Goal: Information Seeking & Learning: Compare options

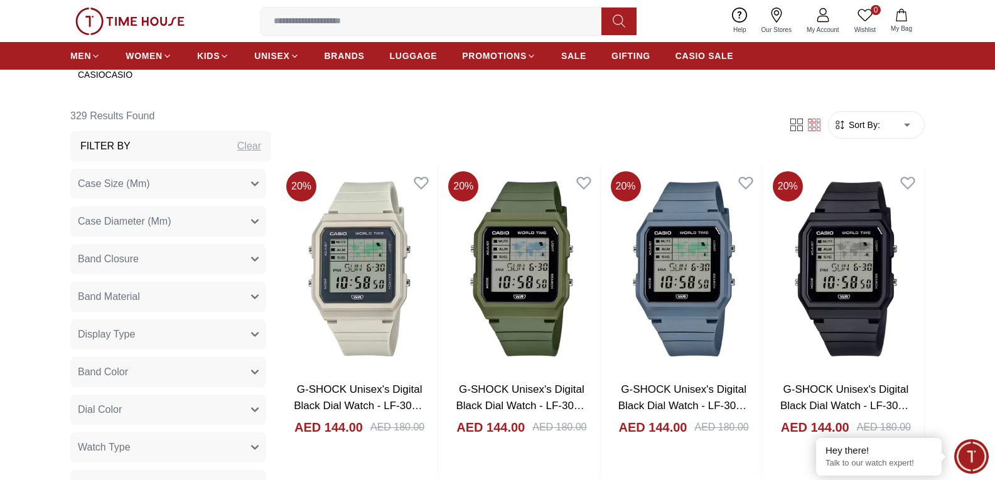
scroll to position [439, 0]
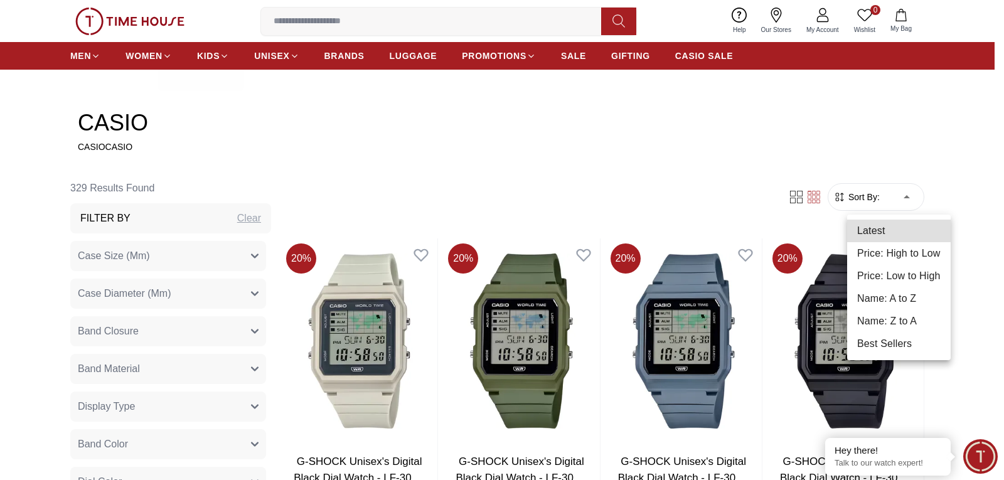
click at [923, 281] on li "Price: Low to High" at bounding box center [899, 276] width 104 height 23
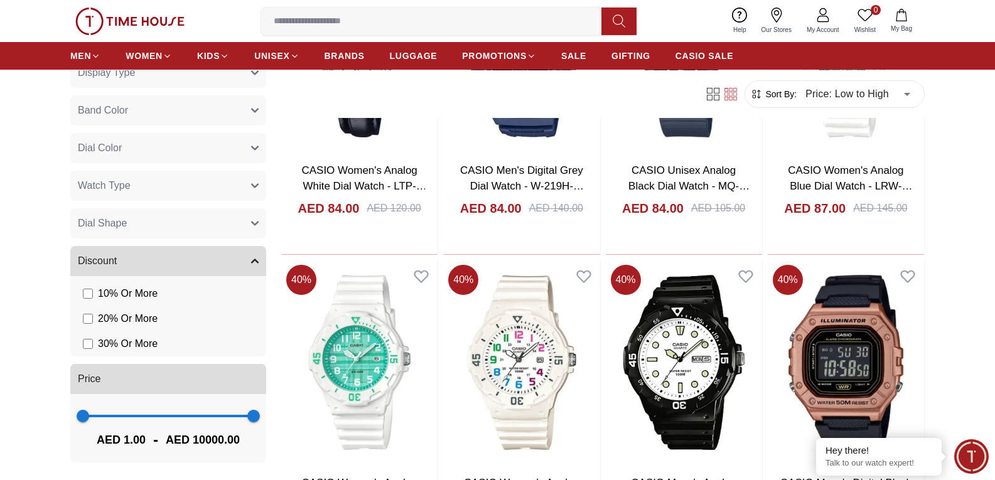
scroll to position [1695, 0]
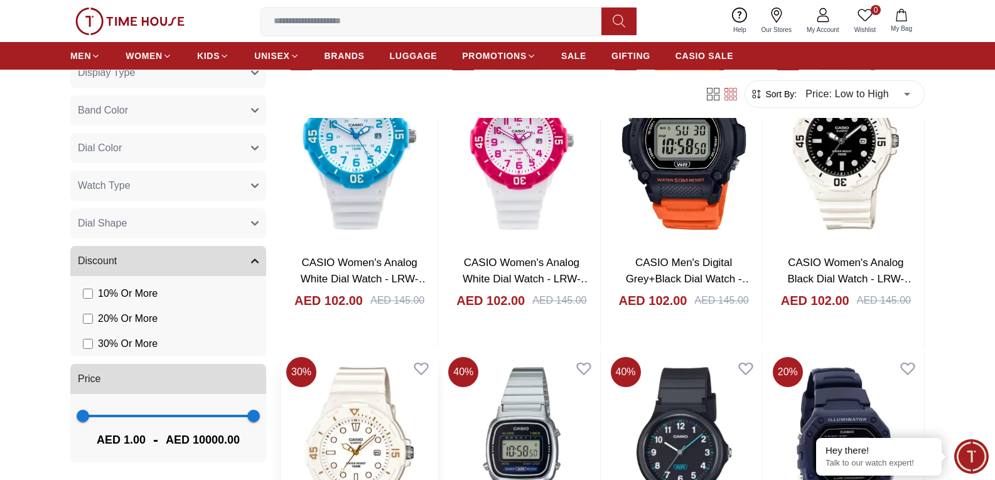
scroll to position [3264, 0]
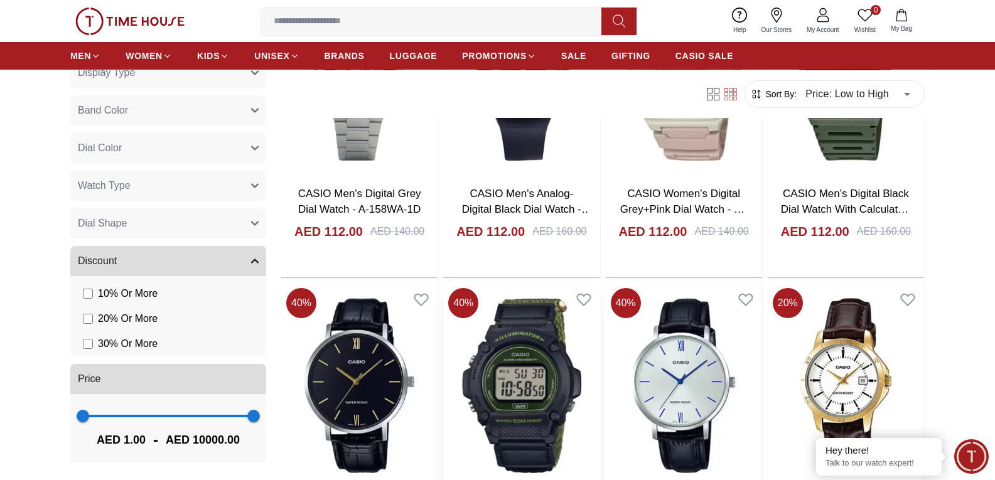
scroll to position [4833, 0]
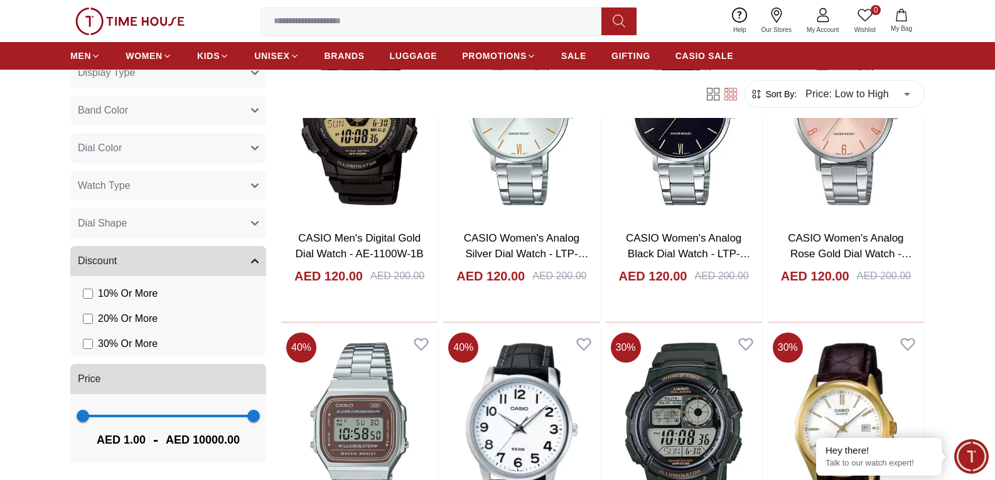
scroll to position [6089, 0]
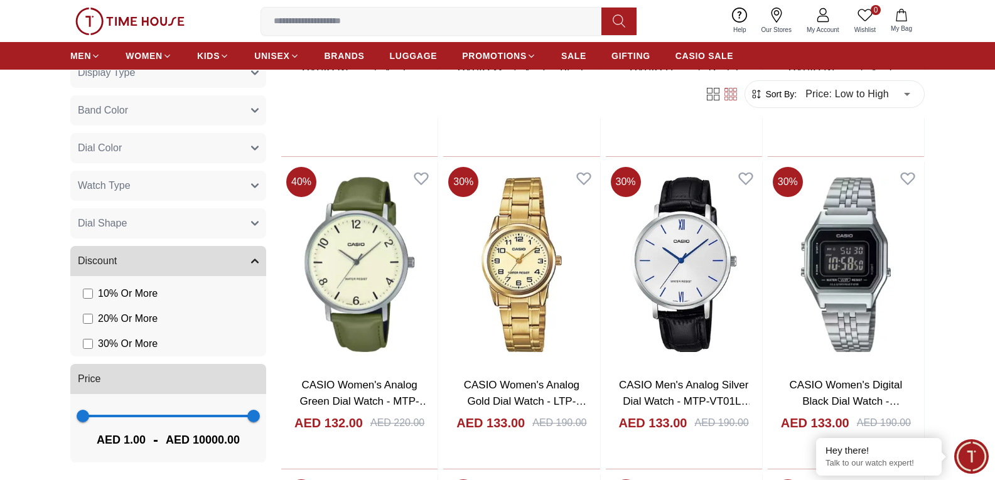
scroll to position [7721, 0]
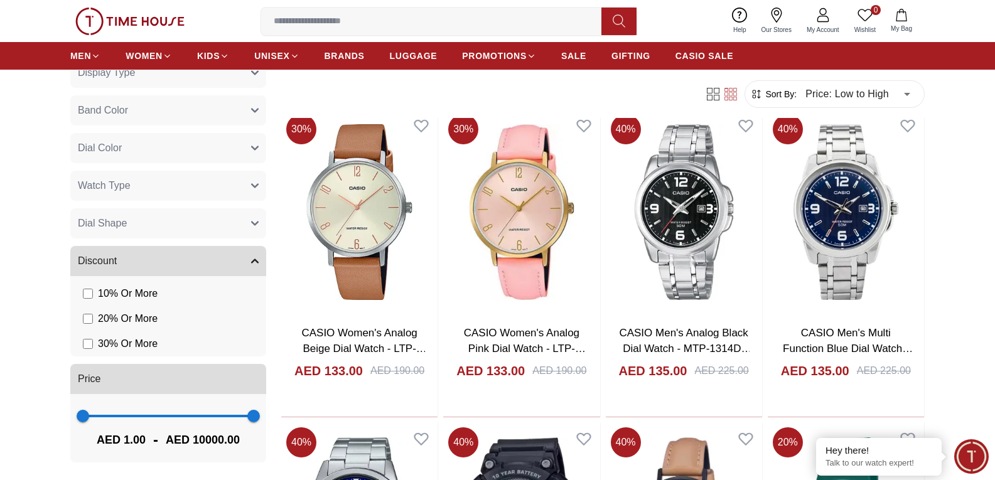
scroll to position [7846, 0]
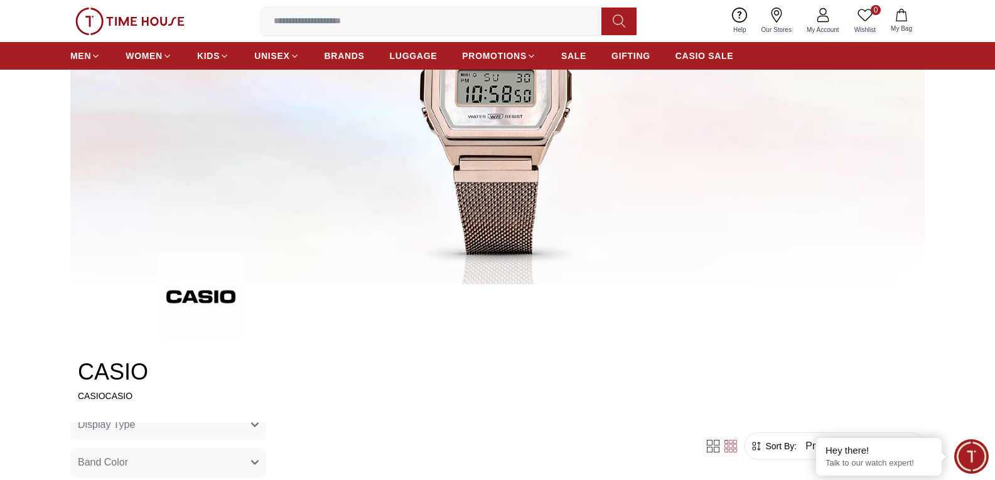
click at [965, 34] on div "0 Wishlist My Bag Help Our Stores My Account 0 Wishlist My Bag" at bounding box center [497, 21] width 995 height 42
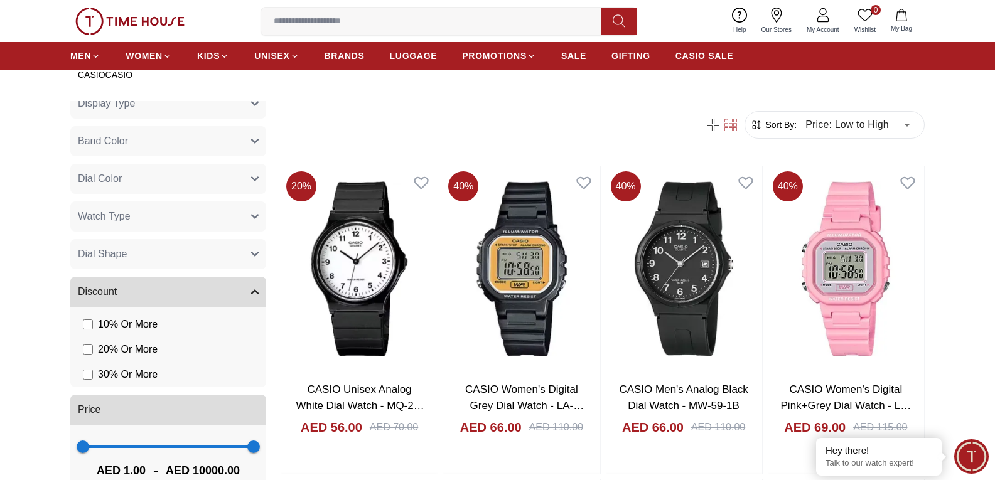
scroll to position [441, 0]
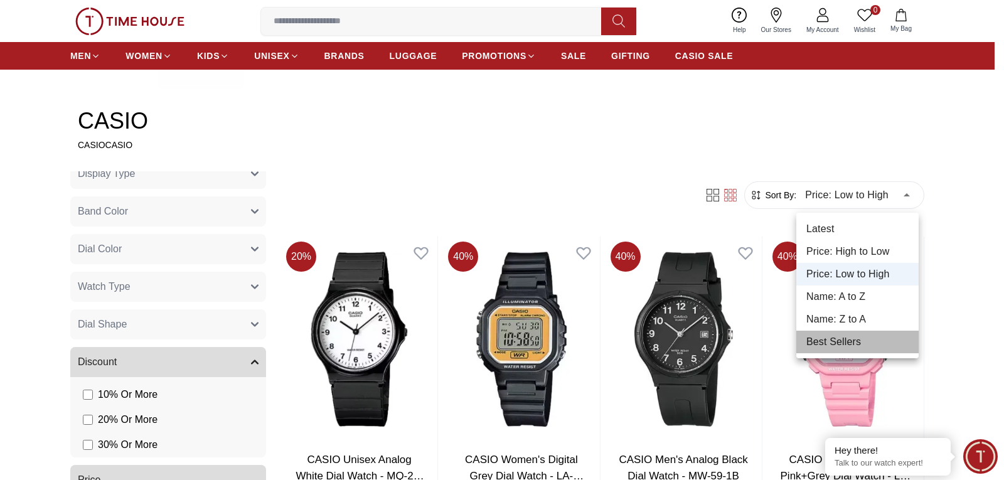
click at [863, 353] on li "Best Sellers" at bounding box center [858, 342] width 122 height 23
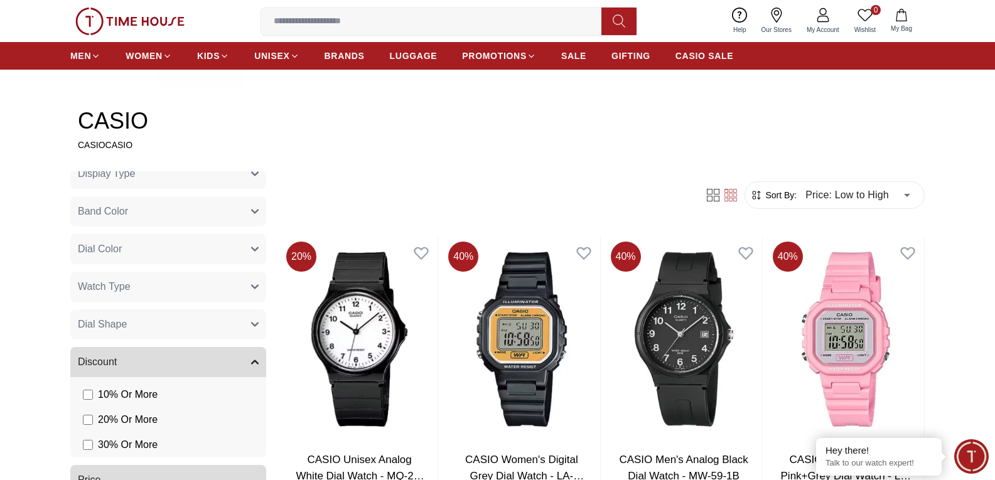
type input "*"
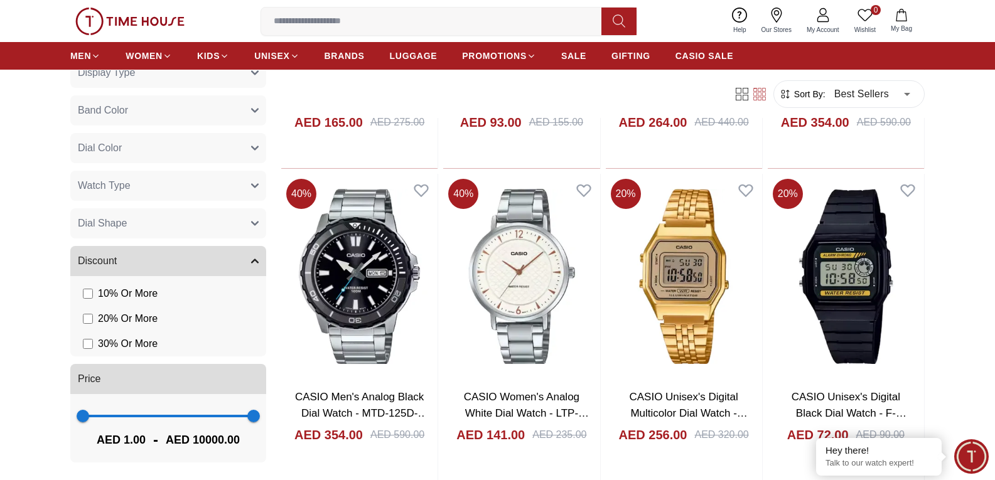
scroll to position [1193, 0]
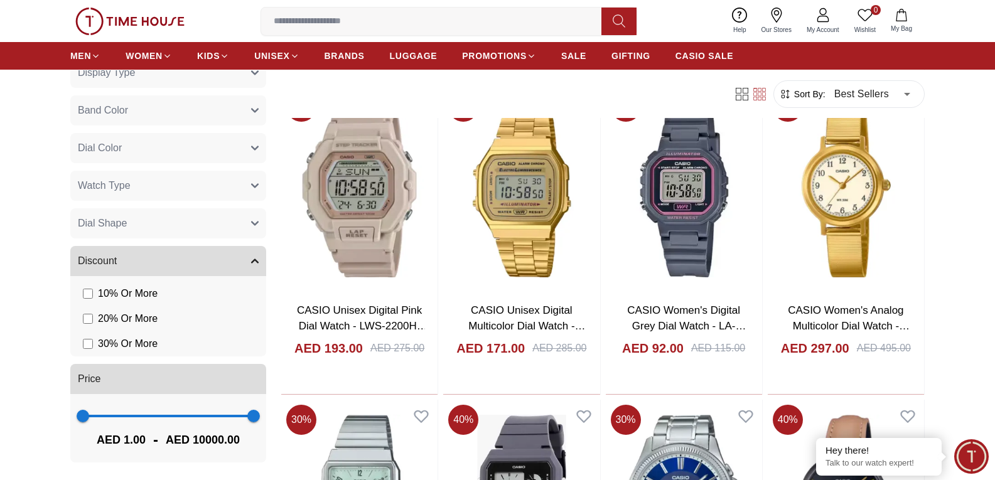
scroll to position [2762, 0]
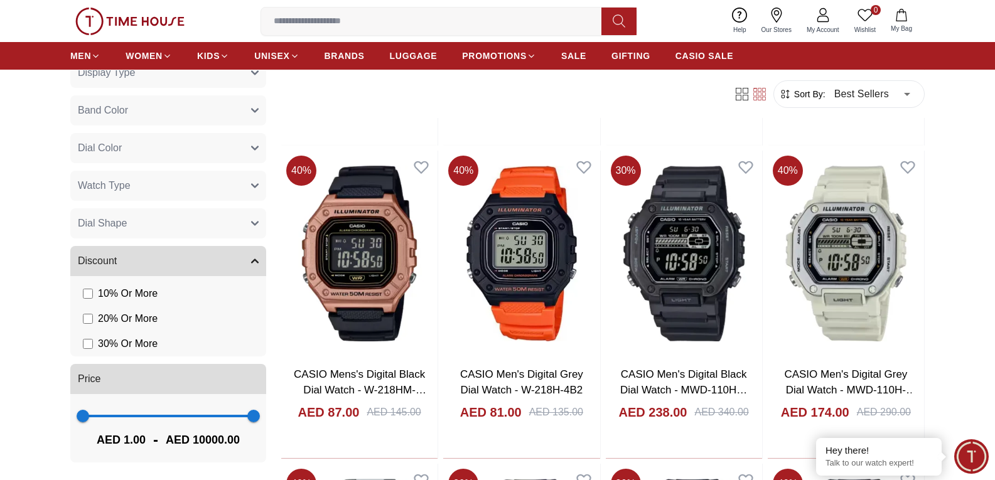
scroll to position [4582, 0]
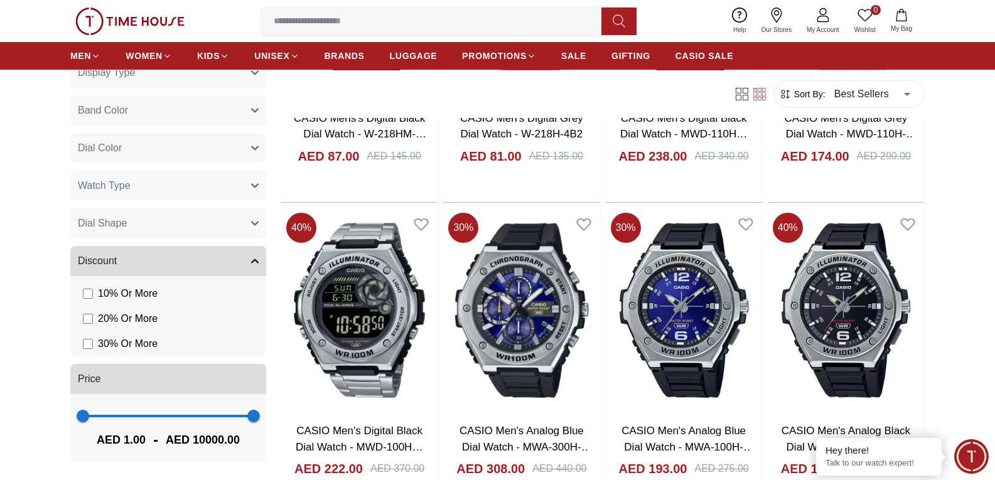
scroll to position [5021, 0]
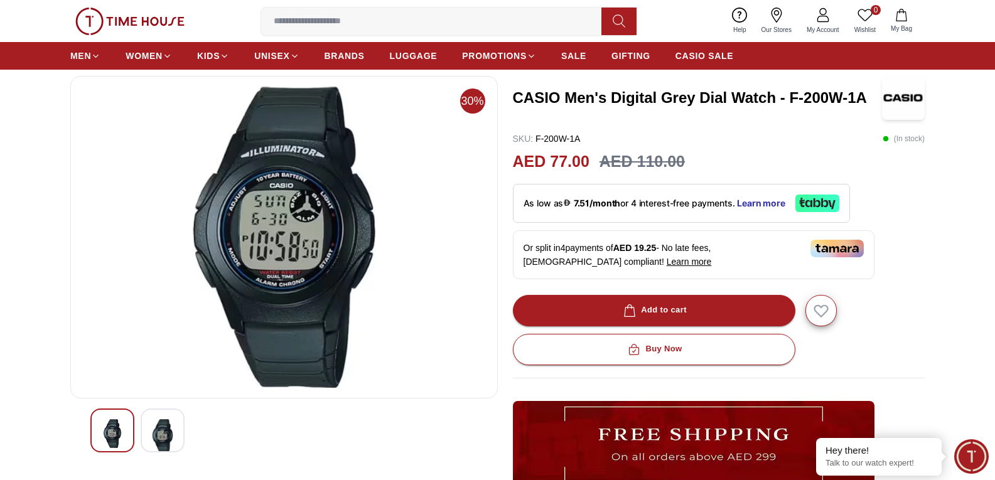
scroll to position [63, 0]
